Goal: Information Seeking & Learning: Learn about a topic

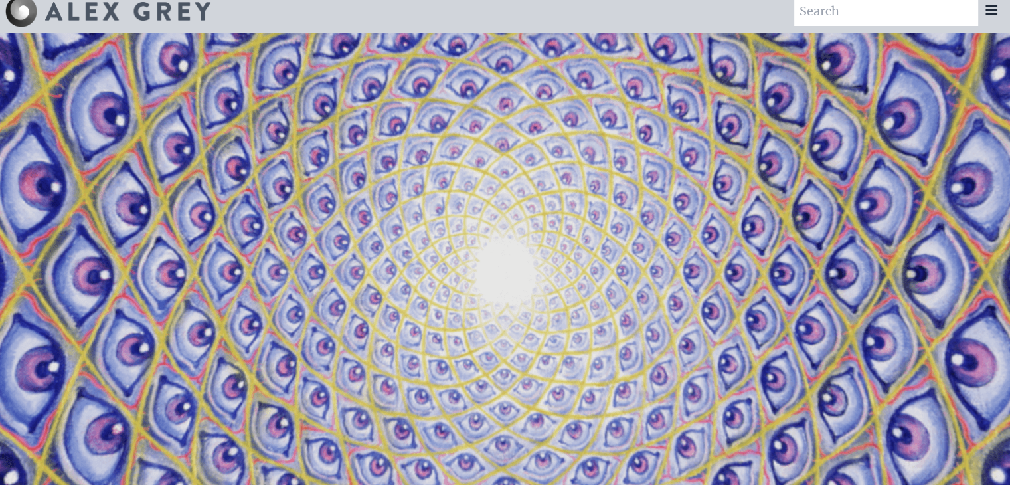
scroll to position [13, 0]
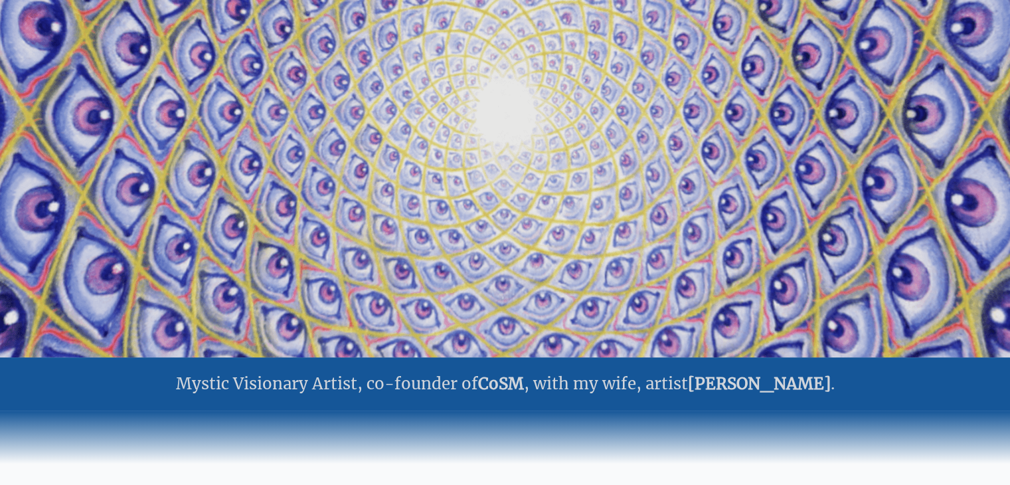
scroll to position [41, 0]
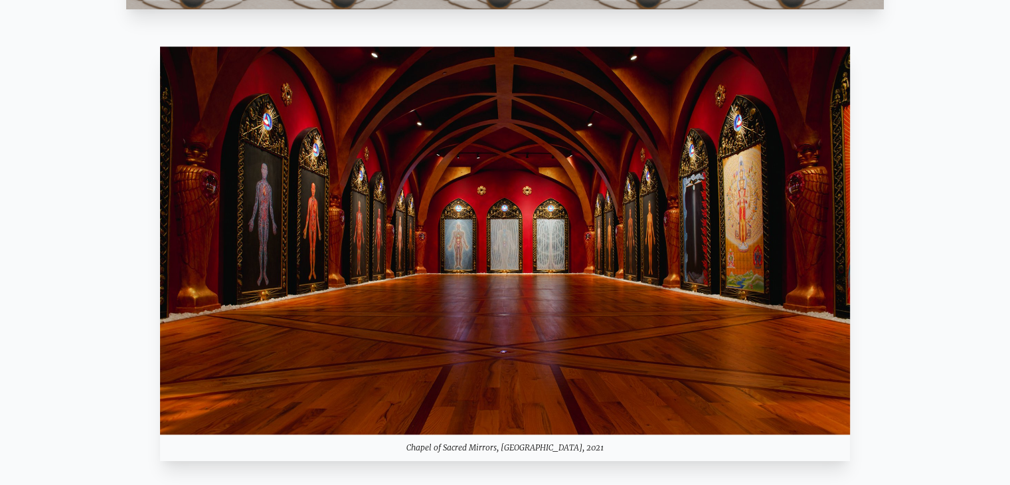
scroll to position [1221, 0]
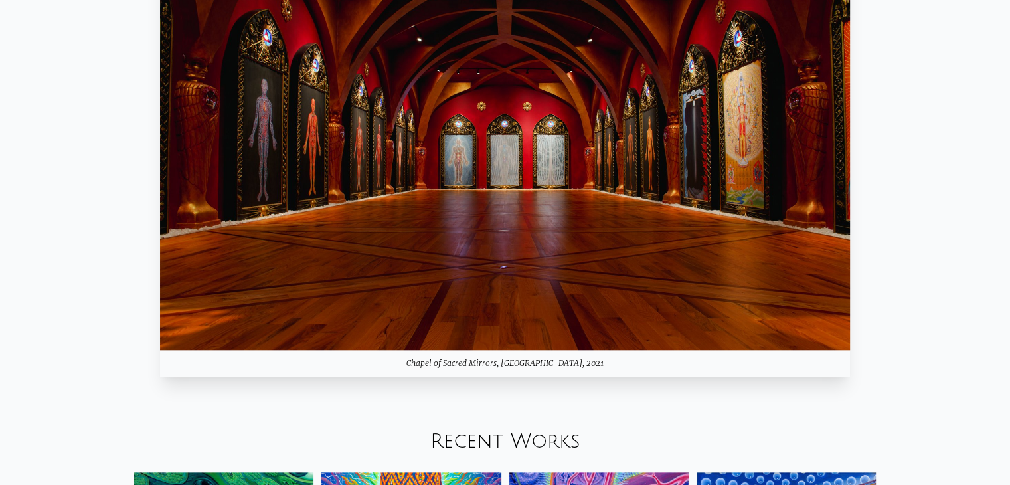
click at [574, 430] on link "Recent Works" at bounding box center [505, 441] width 150 height 22
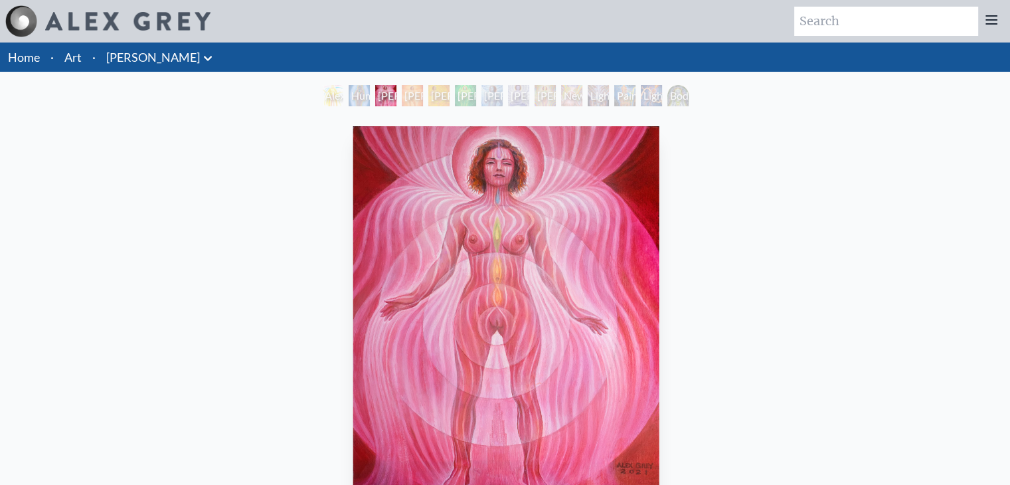
click at [1010, 151] on html "Art Writings About" at bounding box center [505, 419] width 1010 height 838
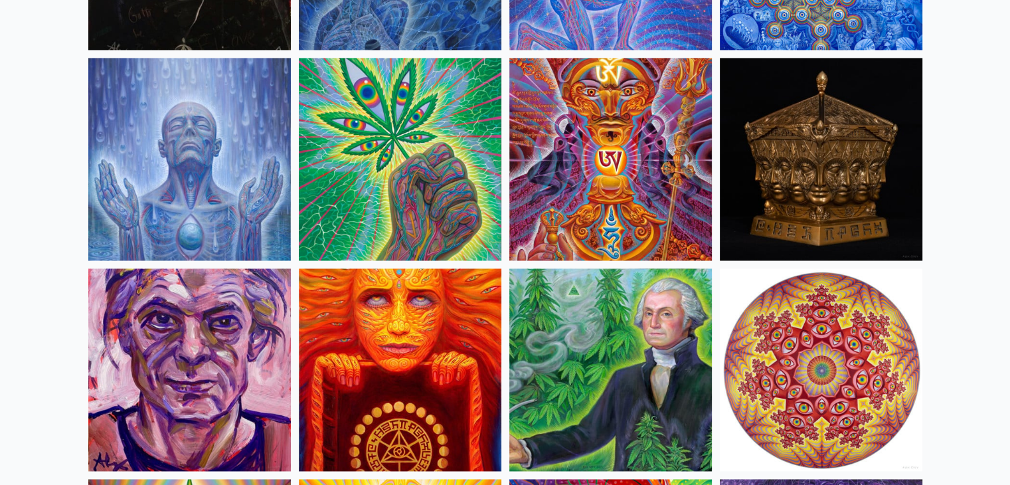
scroll to position [2010, 0]
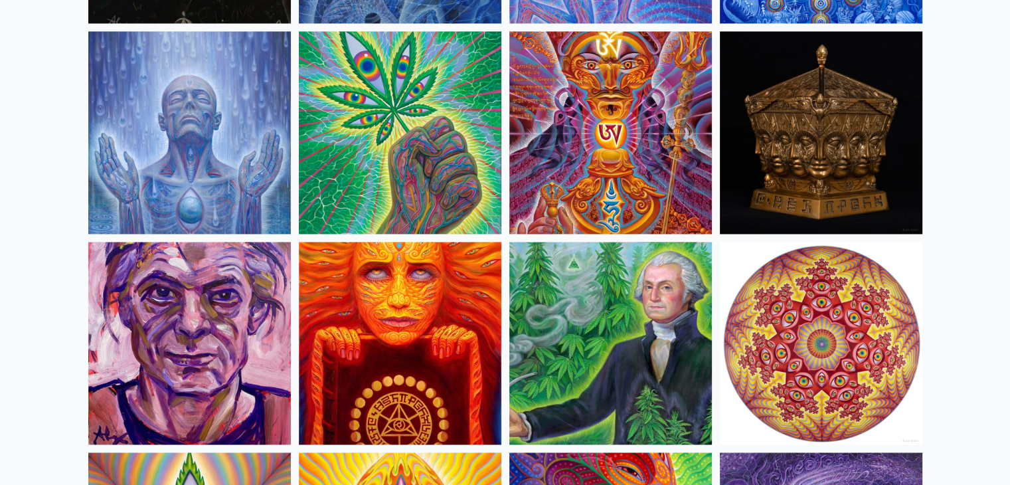
click at [680, 323] on img at bounding box center [610, 343] width 202 height 202
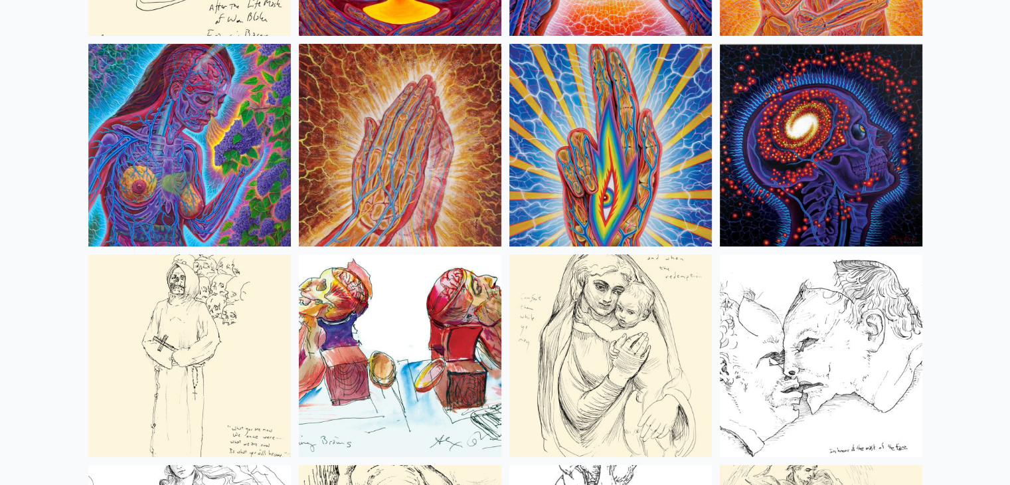
scroll to position [4965, 0]
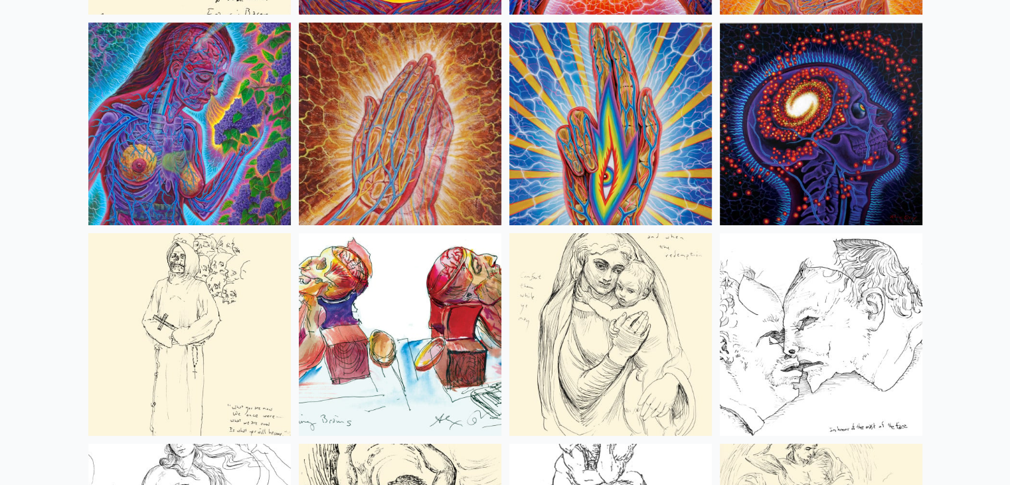
click at [847, 125] on img at bounding box center [820, 124] width 202 height 202
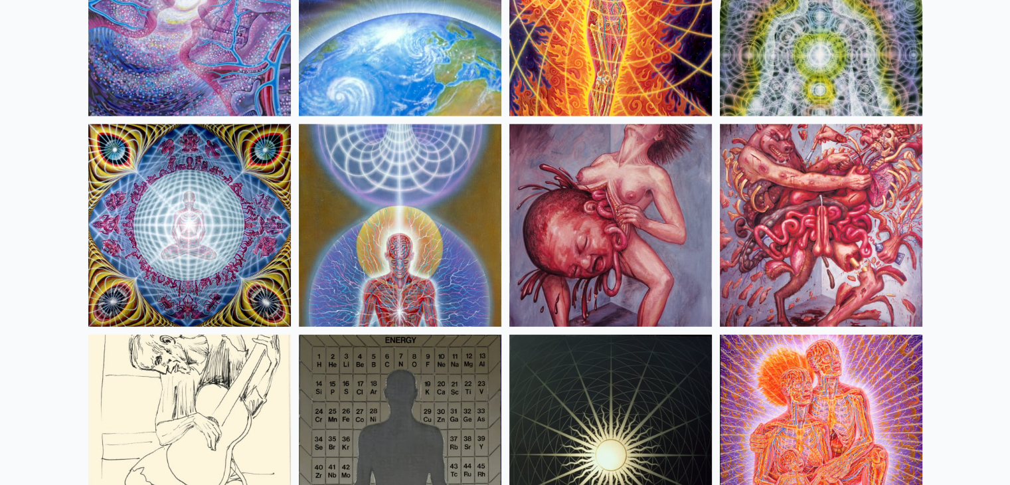
scroll to position [13447, 0]
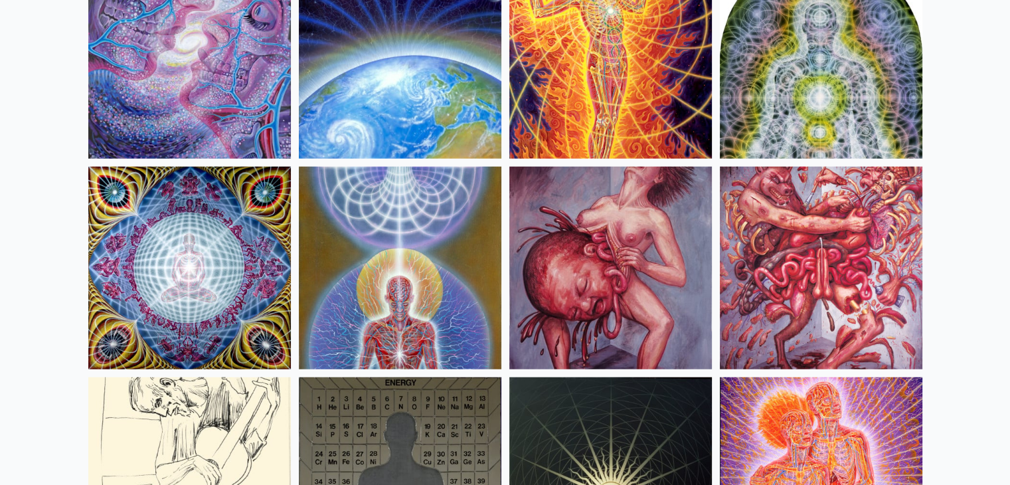
click at [698, 305] on img at bounding box center [610, 268] width 202 height 202
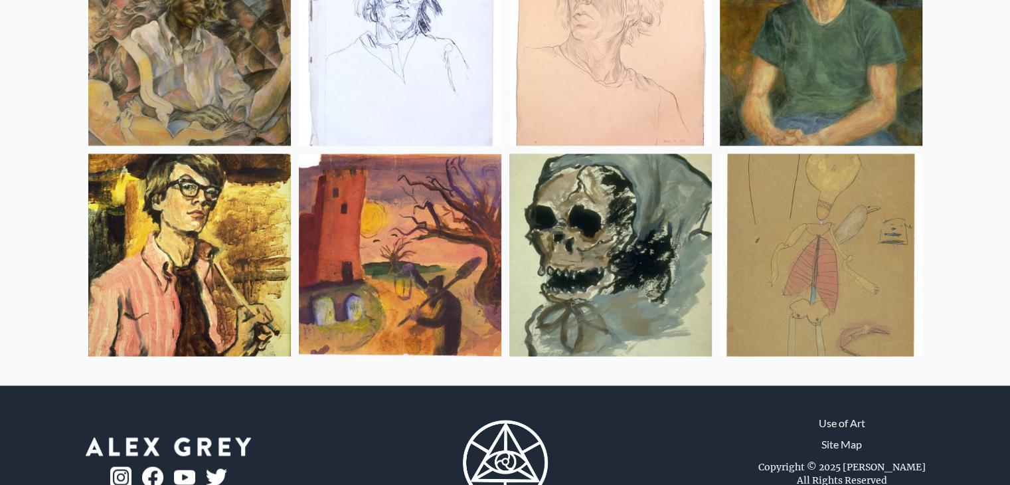
scroll to position [17646, 0]
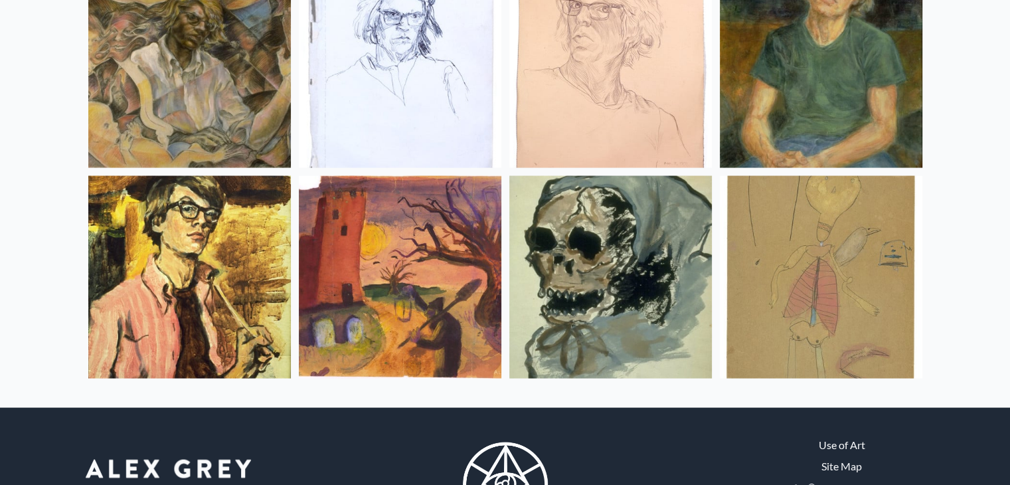
click at [835, 320] on img at bounding box center [820, 276] width 202 height 202
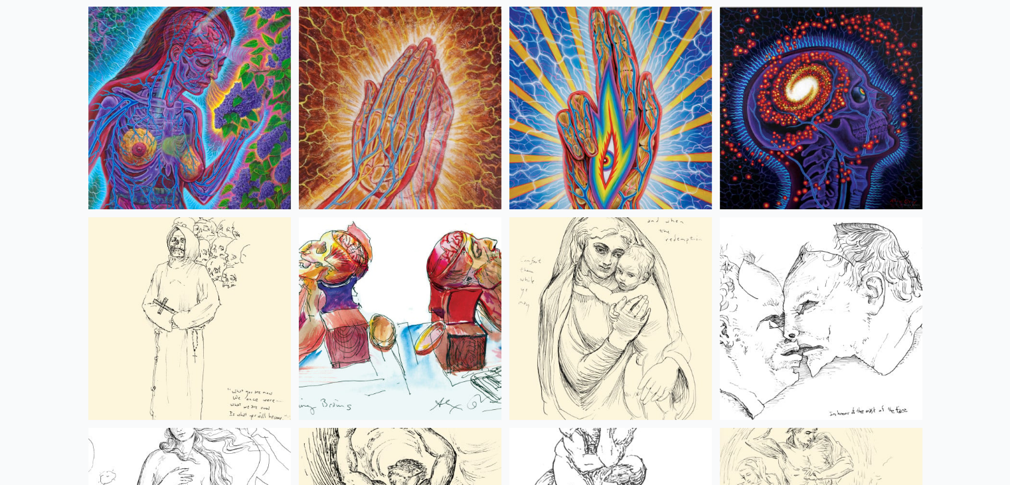
scroll to position [5022, 0]
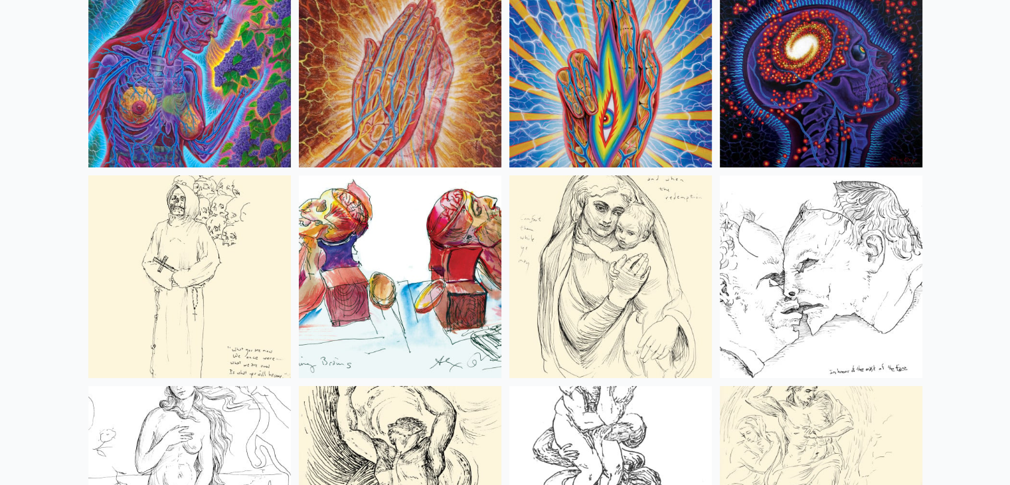
click at [868, 66] on img at bounding box center [820, 66] width 202 height 202
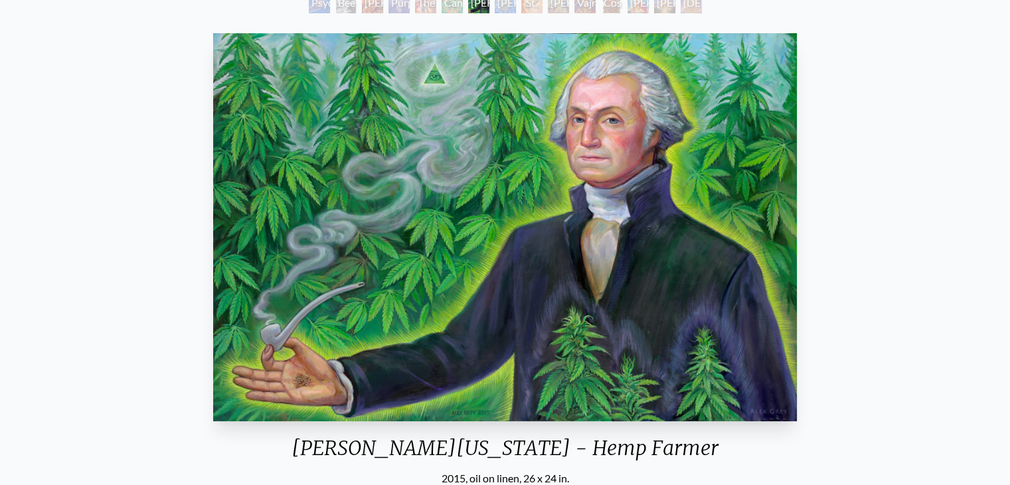
scroll to position [353, 0]
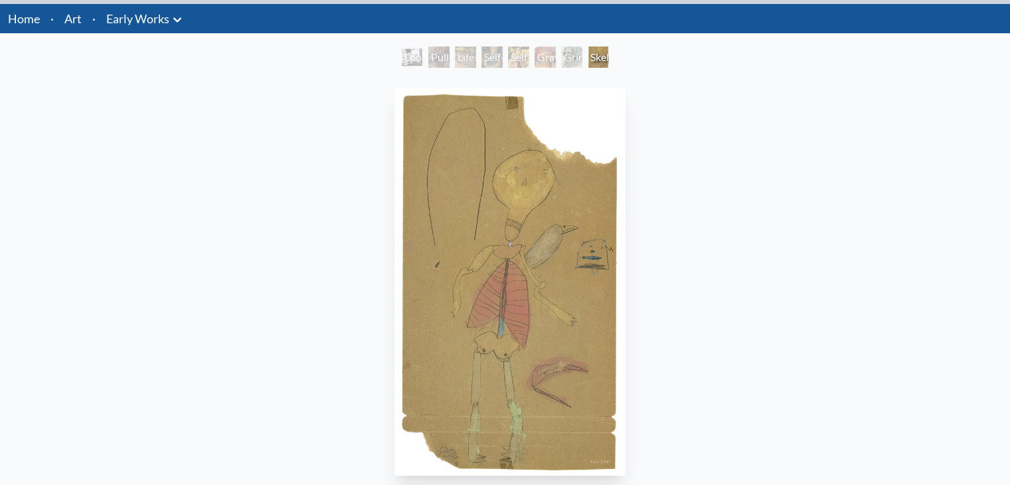
scroll to position [47, 0]
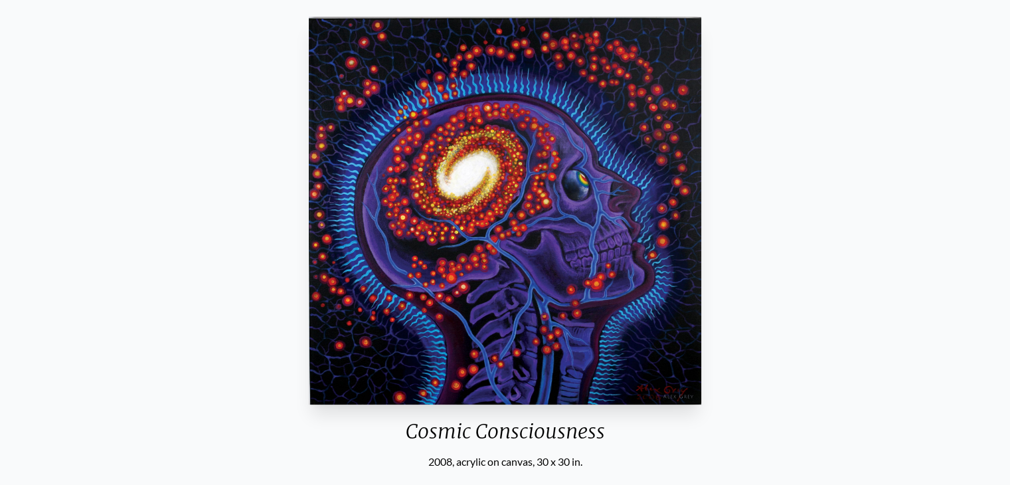
scroll to position [113, 0]
